Goal: Task Accomplishment & Management: Complete application form

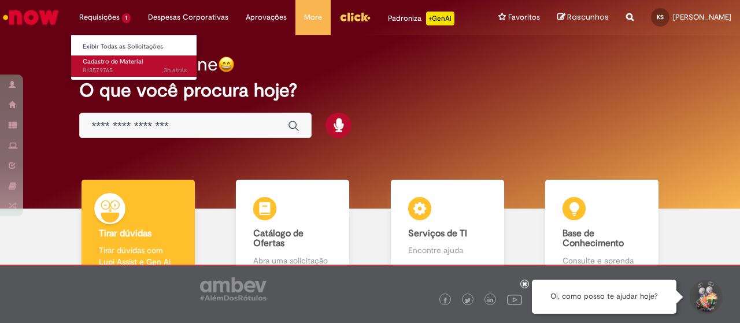
click at [107, 63] on span "Cadastro de Material" at bounding box center [113, 61] width 60 height 9
click at [89, 64] on span "Cadastro de Material" at bounding box center [113, 61] width 60 height 9
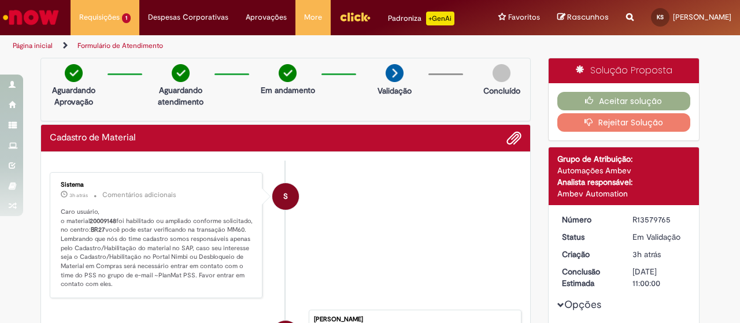
drag, startPoint x: 651, startPoint y: 226, endPoint x: 659, endPoint y: 229, distance: 9.3
click at [659, 225] on div "R13579765" at bounding box center [659, 220] width 54 height 12
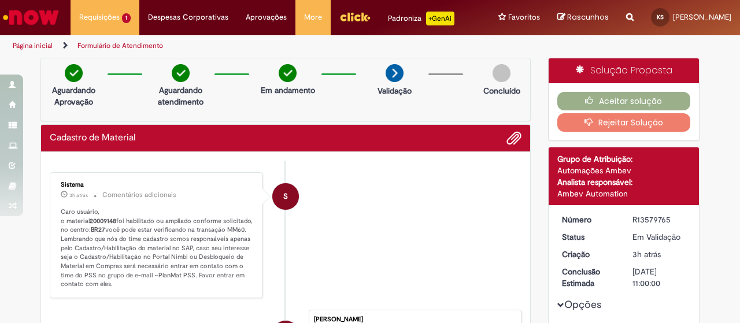
copy div "R13579765"
